Goal: Task Accomplishment & Management: Use online tool/utility

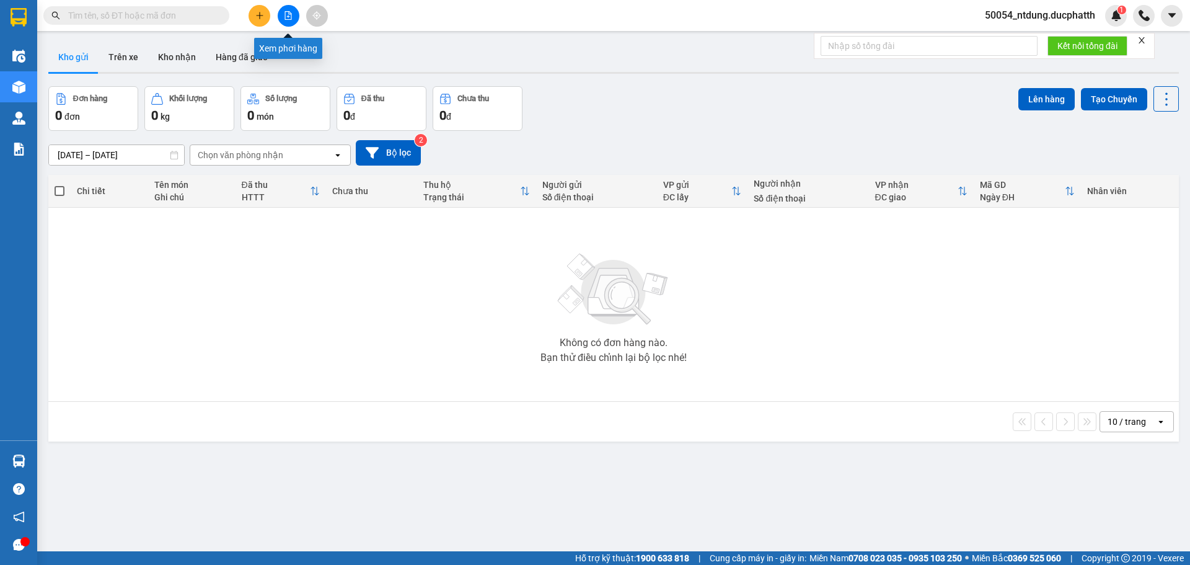
click at [291, 19] on icon "file-add" at bounding box center [288, 15] width 9 height 9
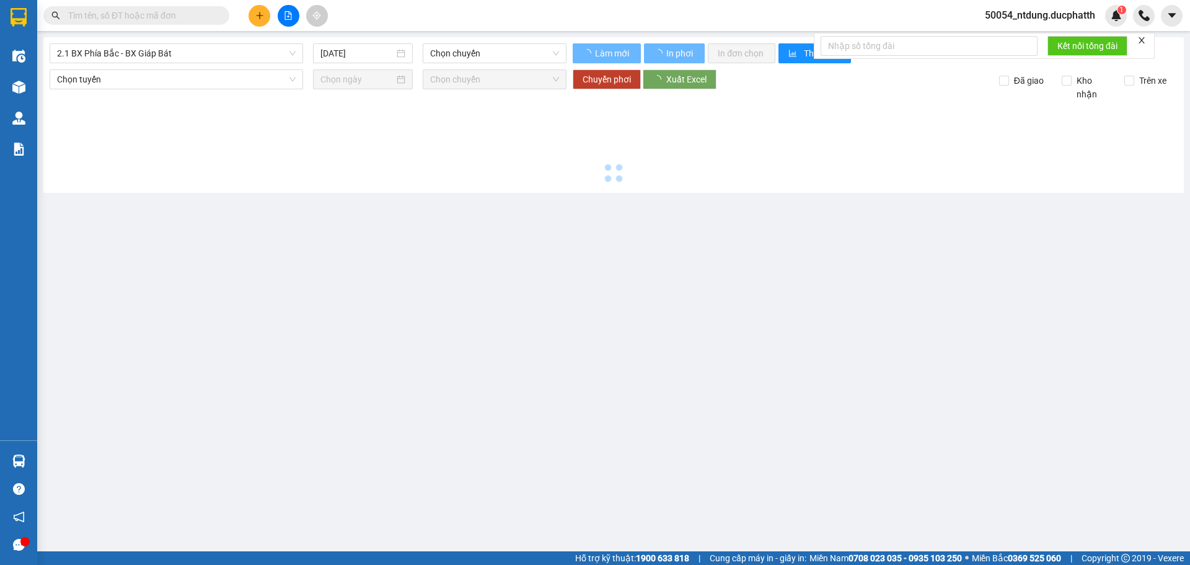
type input "[DATE]"
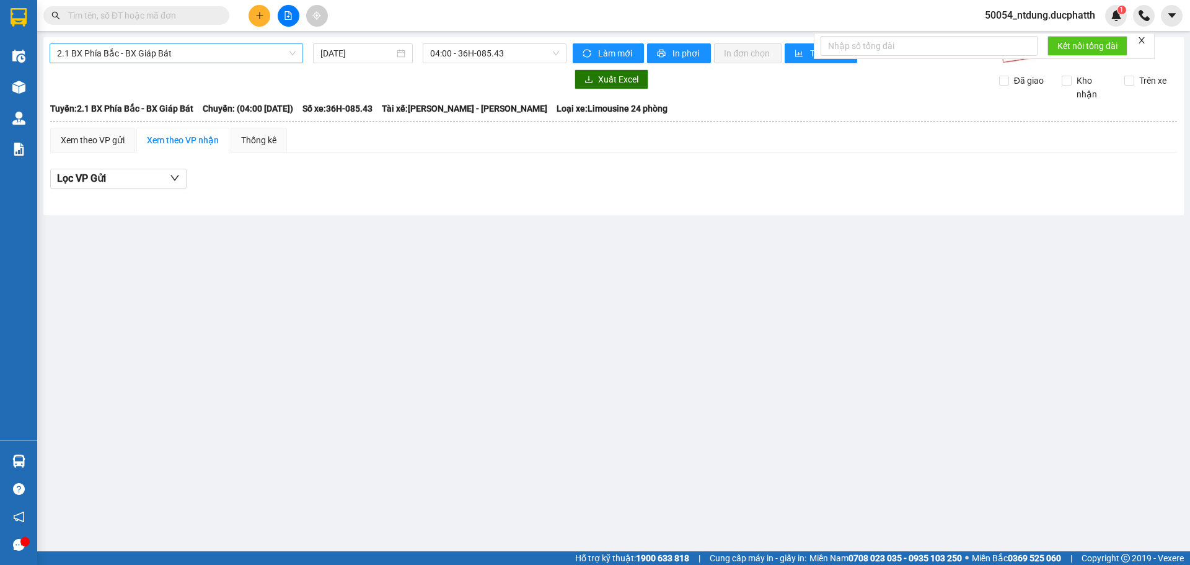
click at [203, 61] on span "2.1 BX Phía Bắc - BX Giáp Bát" at bounding box center [176, 53] width 239 height 19
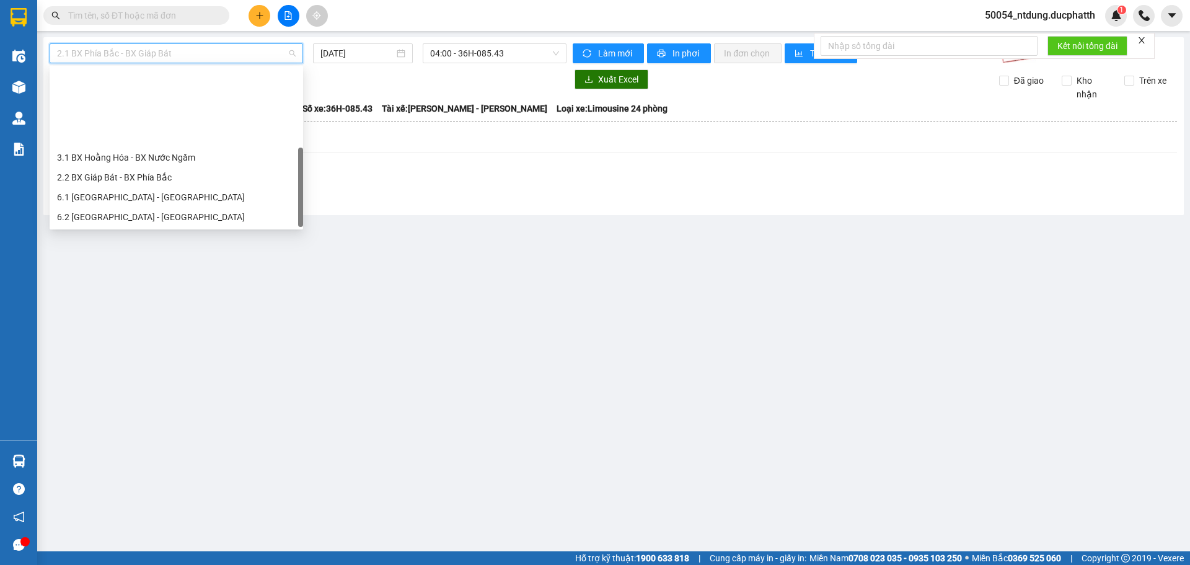
scroll to position [99, 0]
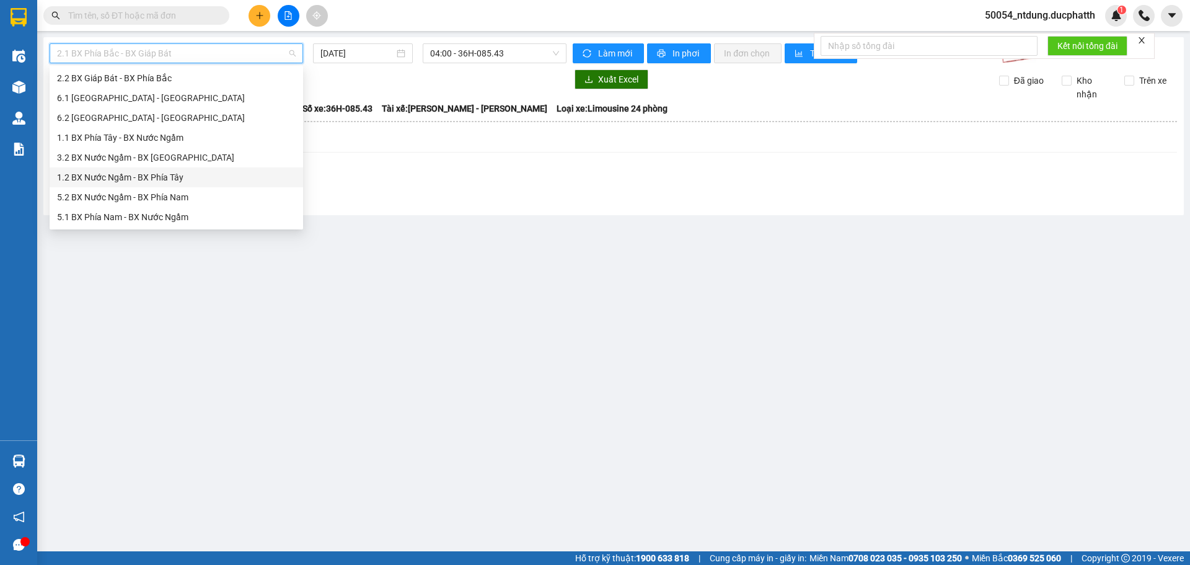
click at [177, 176] on div "1.2 BX Nước Ngầm - BX Phía Tây" at bounding box center [176, 177] width 239 height 14
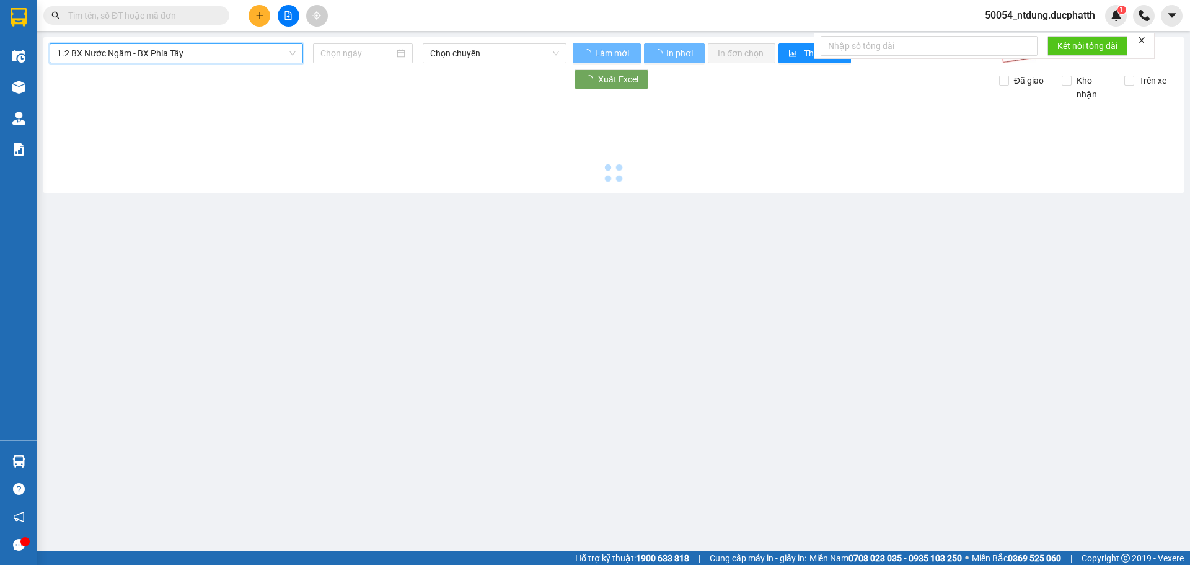
type input "[DATE]"
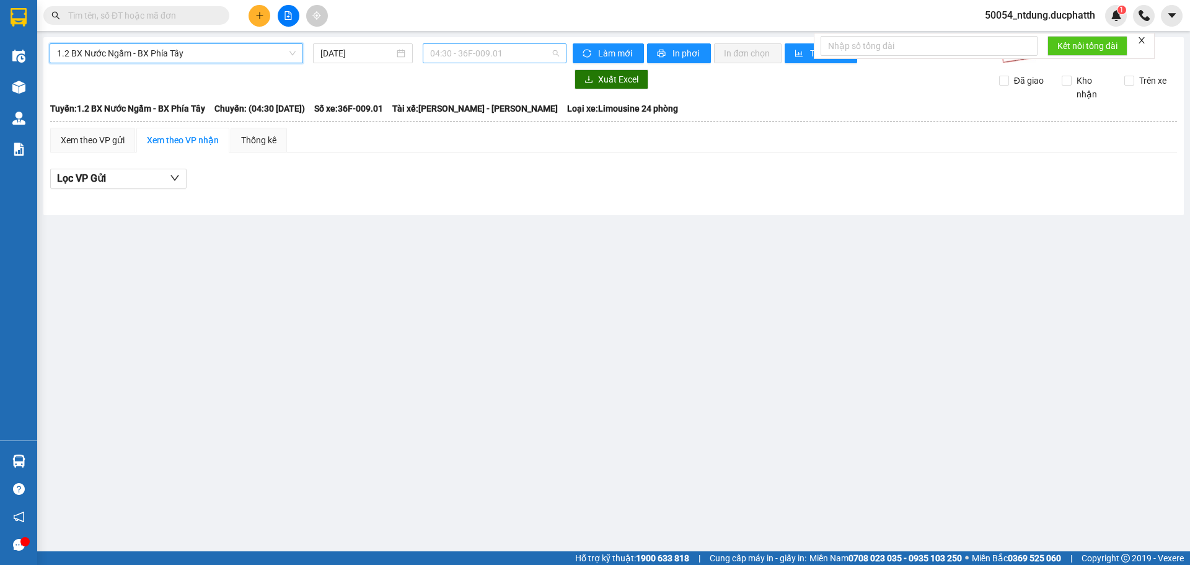
click at [524, 50] on span "04:30 - 36F-009.01" at bounding box center [494, 53] width 129 height 19
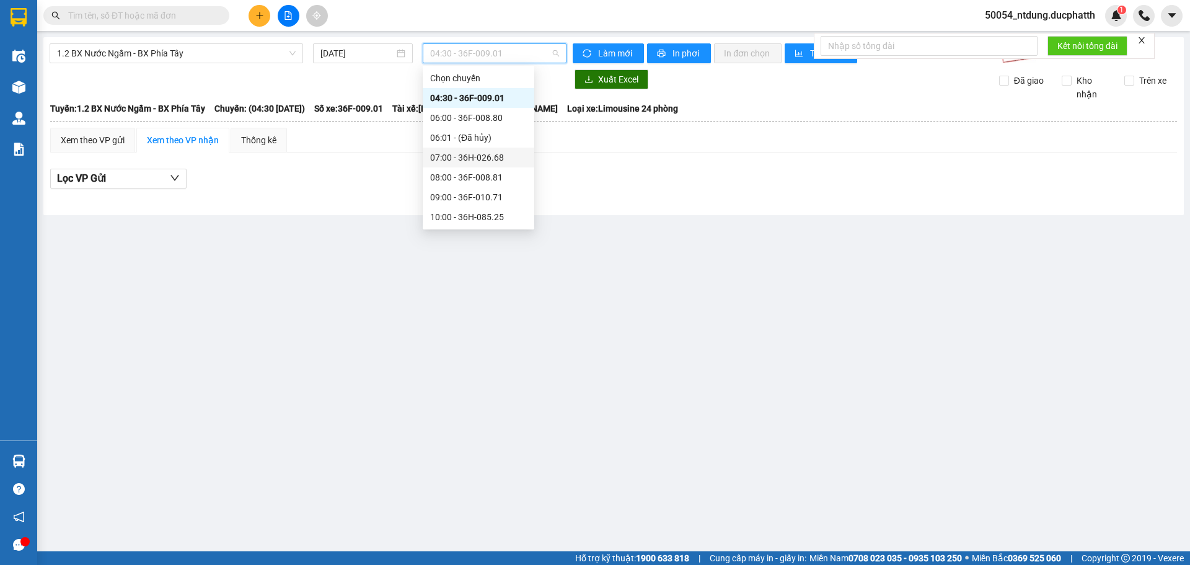
click at [480, 159] on div "07:00 - 36H-026.68" at bounding box center [478, 158] width 97 height 14
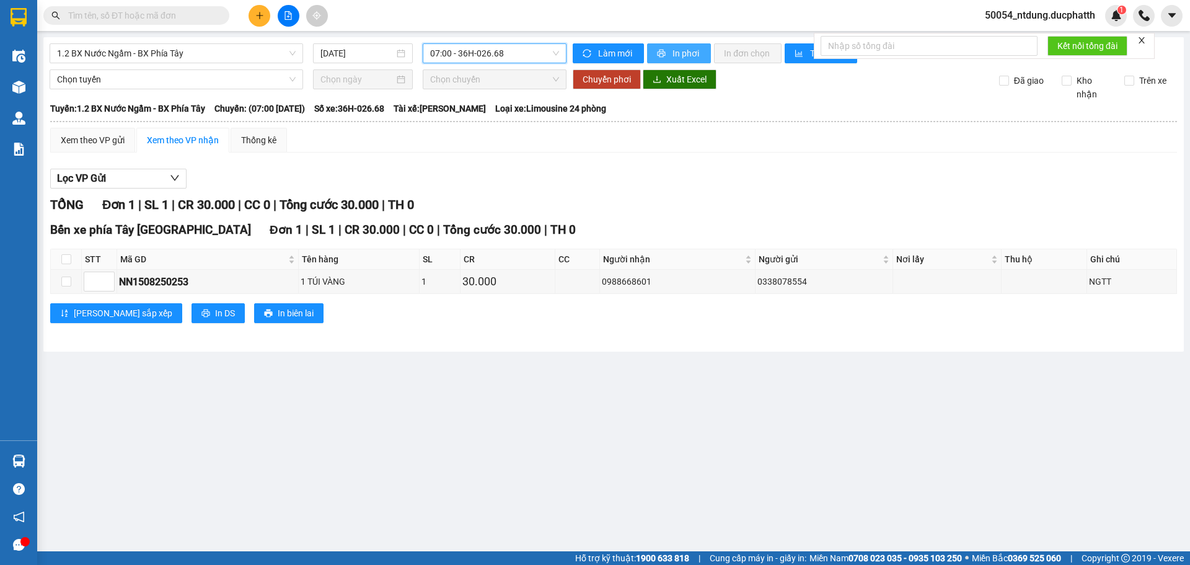
click at [674, 55] on span "In phơi" at bounding box center [687, 53] width 29 height 14
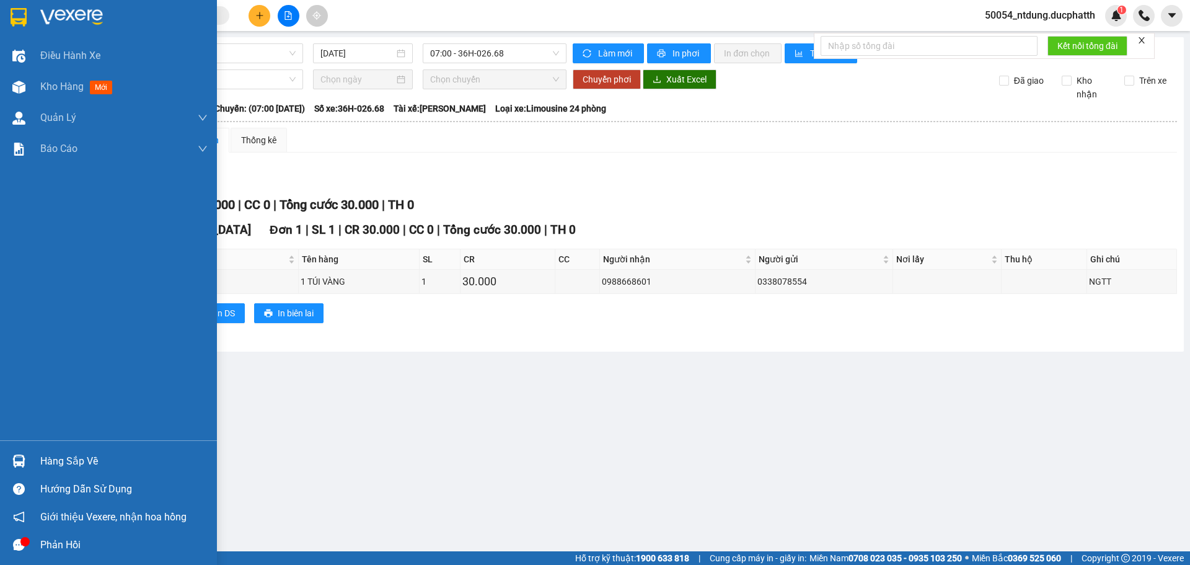
click at [63, 459] on div "Hàng sắp về" at bounding box center [123, 461] width 167 height 19
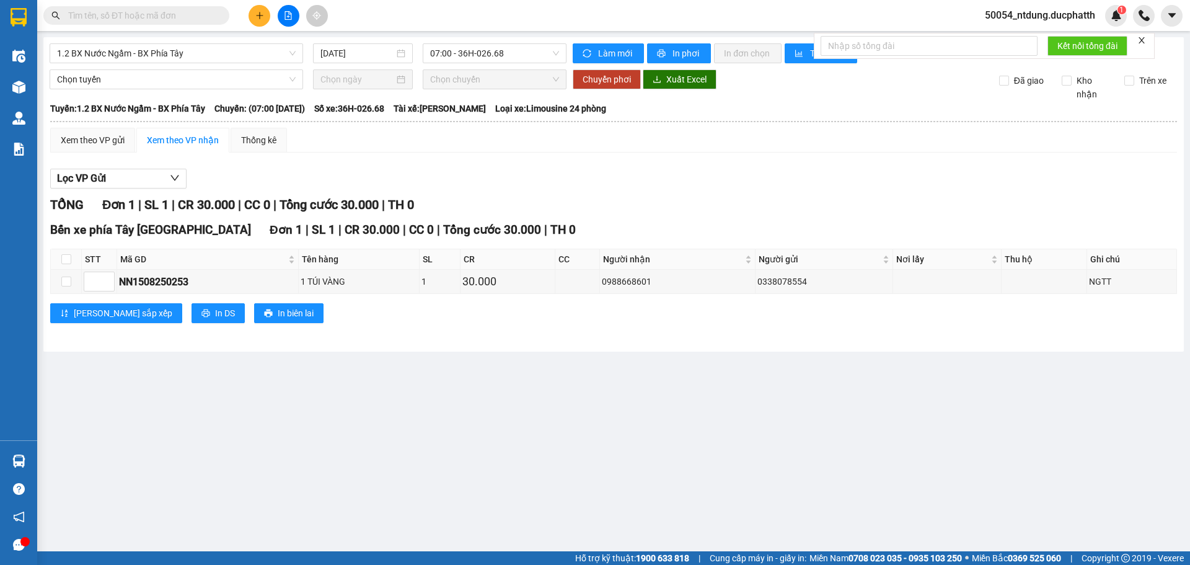
click at [655, 361] on section "Kết quả tìm kiếm ( 0 ) Bộ lọc No Data 50054_ntdung.ducphatth 1 Điều hành xe Kho…" at bounding box center [595, 282] width 1190 height 565
